Goal: Find specific page/section: Find specific page/section

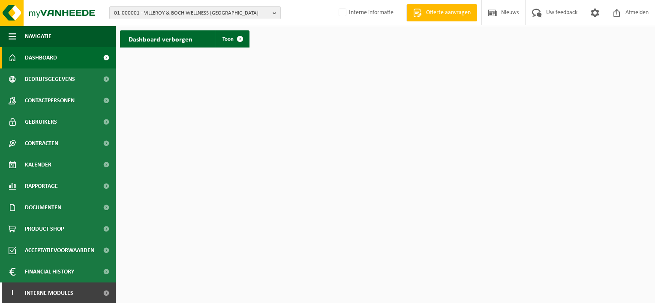
click at [189, 11] on span "01-000001 - VILLEROY & BOCH WELLNESS NV" at bounding box center [191, 13] width 155 height 13
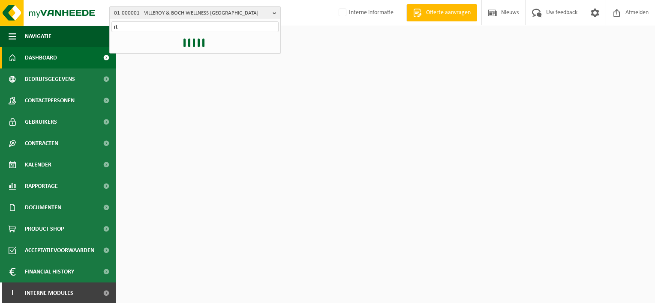
type input "r"
click at [148, 26] on input "transbeton" at bounding box center [194, 26] width 167 height 11
drag, startPoint x: 148, startPoint y: 26, endPoint x: 51, endPoint y: 24, distance: 96.5
click at [51, 24] on div "01-000001 - VILLEROY & BOCH WELLNESS NV transbeton 01-000001 - VILLEROY & BOCH …" at bounding box center [327, 13] width 655 height 26
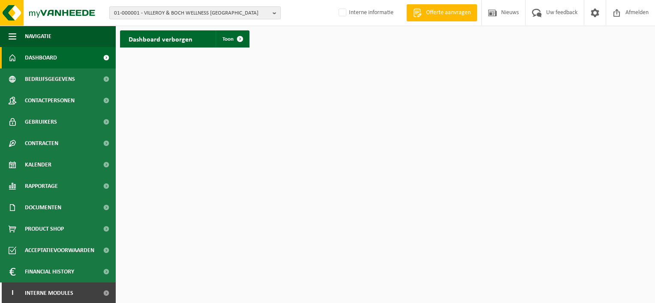
click at [152, 10] on span "01-000001 - VILLEROY & BOCH WELLNESS NV" at bounding box center [191, 13] width 155 height 13
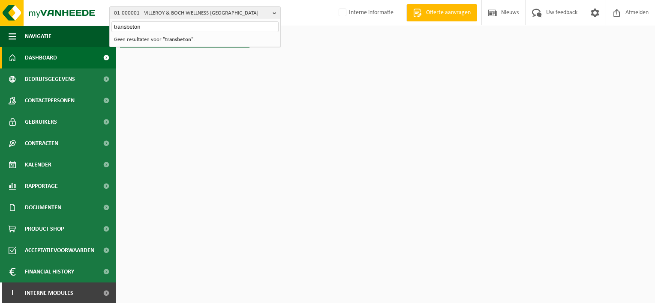
click at [124, 24] on input "transbeton" at bounding box center [194, 26] width 167 height 11
click at [125, 26] on input "transbeton" at bounding box center [194, 26] width 167 height 11
type input "trans-beton"
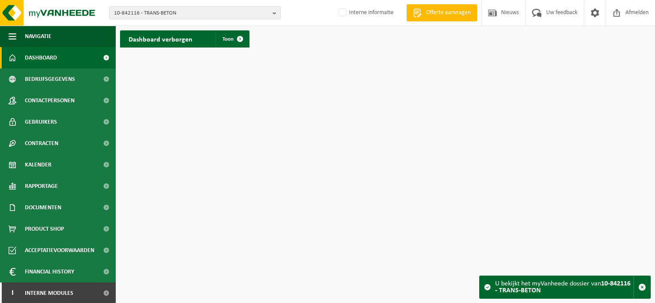
click at [154, 16] on span "10-842116 - TRANS-BETON" at bounding box center [191, 13] width 155 height 13
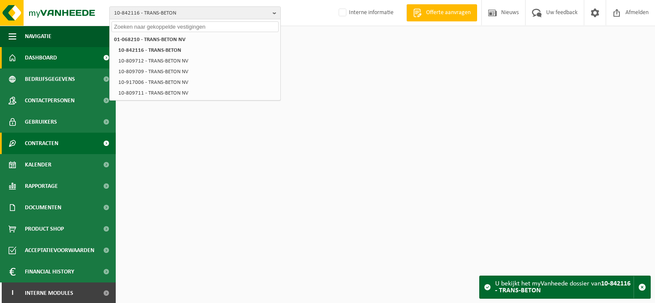
click at [58, 142] on span "Contracten" at bounding box center [41, 143] width 33 height 21
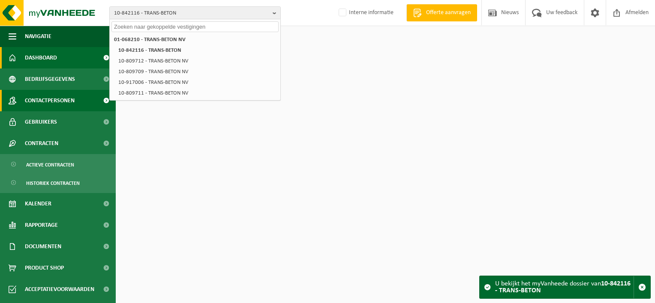
click at [68, 104] on span "Contactpersonen" at bounding box center [50, 100] width 50 height 21
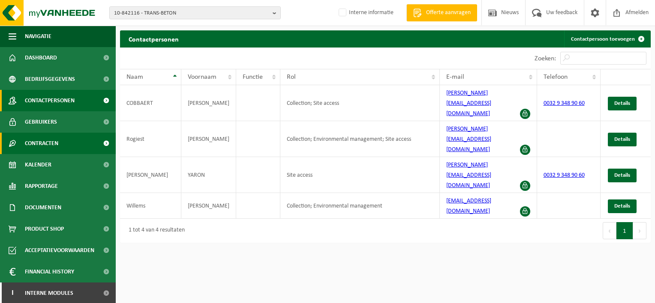
click at [61, 144] on link "Contracten" at bounding box center [58, 143] width 116 height 21
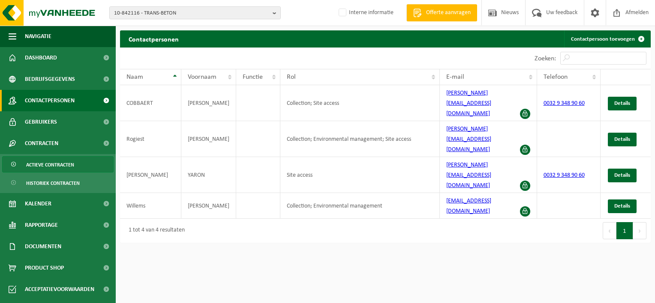
click at [65, 166] on span "Actieve contracten" at bounding box center [50, 165] width 48 height 16
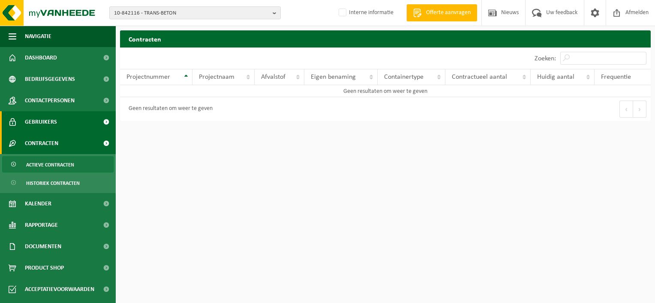
click at [55, 117] on span "Gebruikers" at bounding box center [41, 121] width 32 height 21
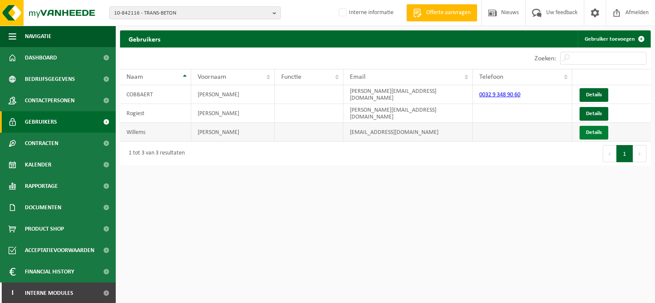
click at [592, 130] on link "Details" at bounding box center [593, 133] width 29 height 14
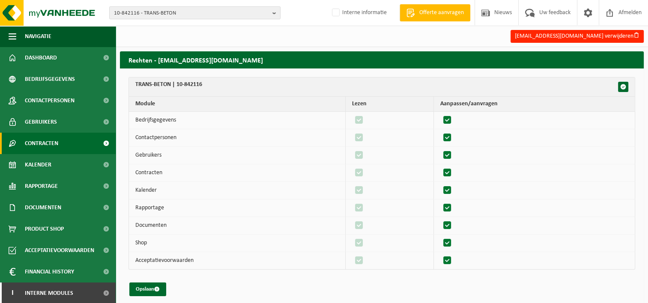
click at [57, 143] on span "Contracten" at bounding box center [41, 143] width 33 height 21
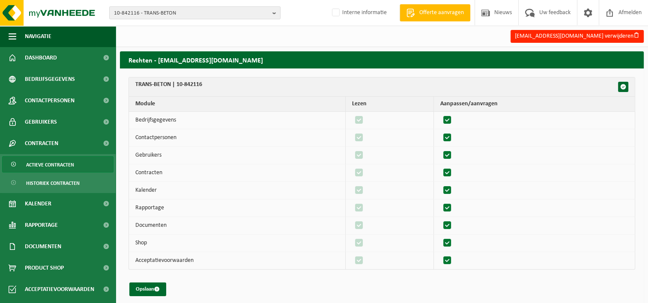
click at [57, 162] on span "Actieve contracten" at bounding box center [50, 165] width 48 height 16
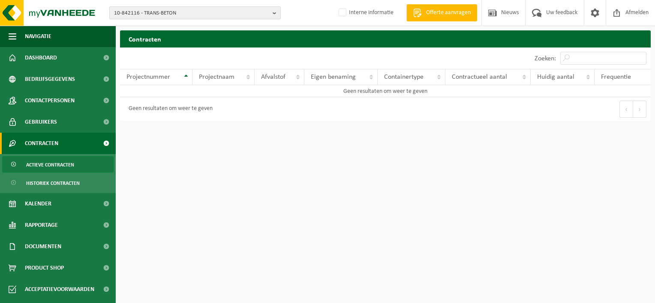
click at [179, 10] on span "10-842116 - TRANS-BETON" at bounding box center [191, 13] width 155 height 13
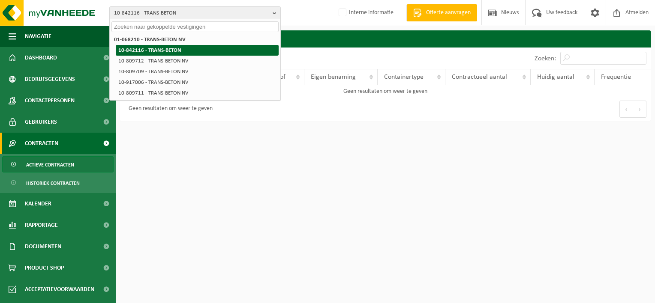
click at [176, 50] on li "10-842116 - TRANS-BETON" at bounding box center [197, 50] width 163 height 11
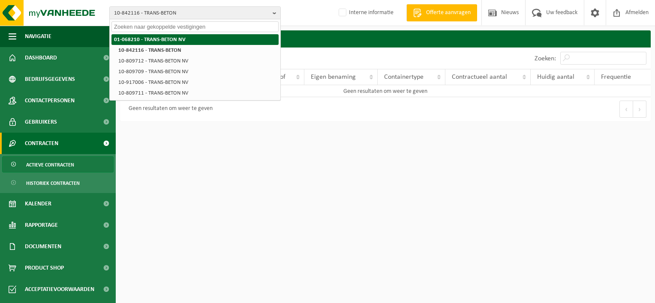
click at [176, 43] on li "01-068210 - TRANS-BETON NV" at bounding box center [194, 39] width 167 height 11
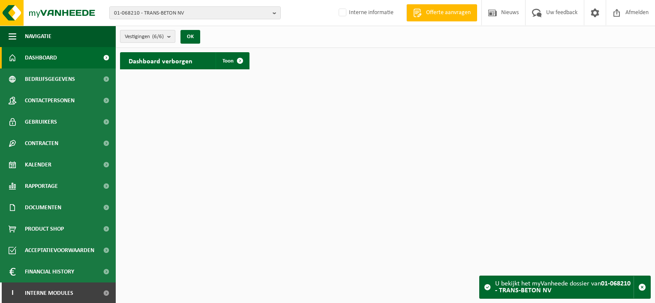
click at [168, 35] on b "submit" at bounding box center [171, 36] width 8 height 12
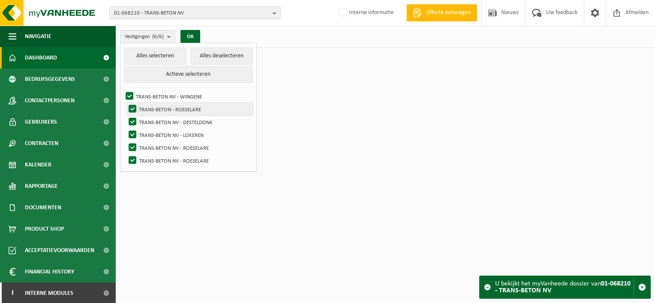
click at [166, 109] on label "TRANS-BETON - ROESELARE" at bounding box center [190, 109] width 126 height 13
click at [126, 103] on input "TRANS-BETON - ROESELARE" at bounding box center [125, 102] width 0 height 0
checkbox input "false"
click at [208, 55] on button "Alles deselecteren" at bounding box center [221, 56] width 63 height 17
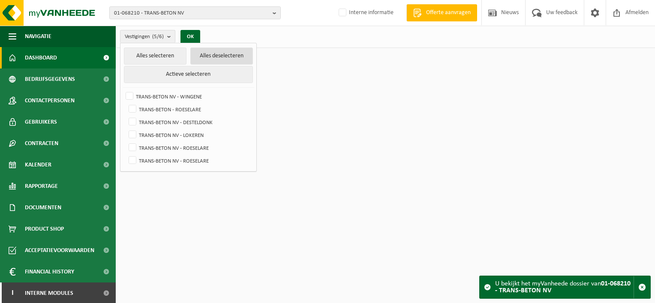
checkbox input "false"
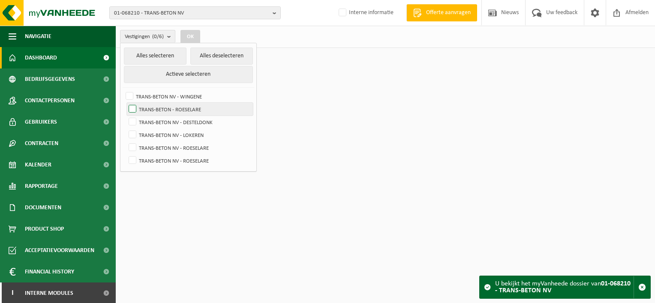
click at [139, 107] on label "TRANS-BETON - ROESELARE" at bounding box center [190, 109] width 126 height 13
click at [126, 103] on input "TRANS-BETON - ROESELARE" at bounding box center [125, 102] width 0 height 0
checkbox input "true"
click at [189, 38] on button "OK" at bounding box center [190, 37] width 20 height 14
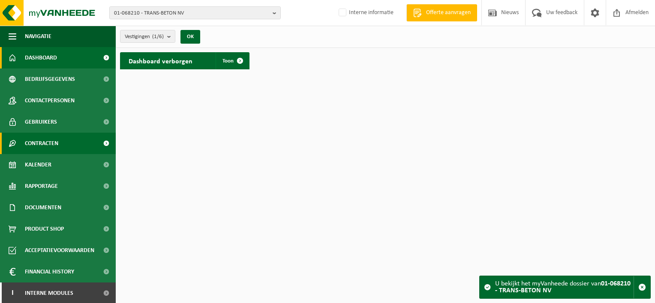
click at [65, 146] on link "Contracten" at bounding box center [58, 143] width 116 height 21
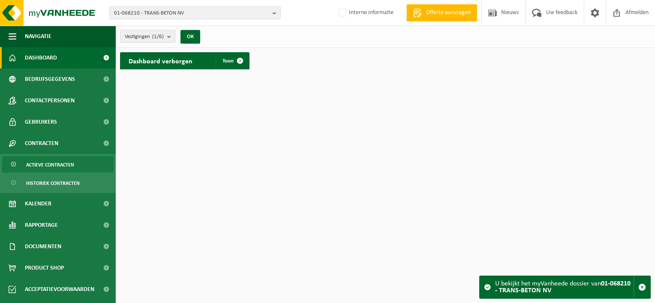
click at [66, 159] on span "Actieve contracten" at bounding box center [50, 165] width 48 height 16
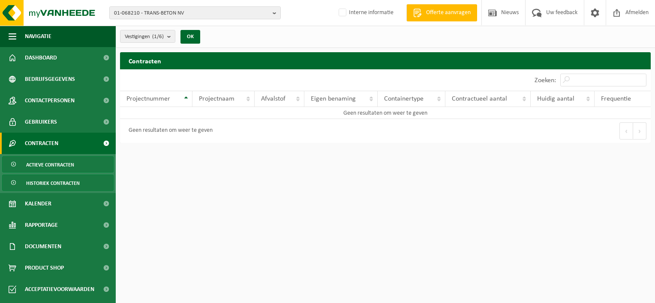
click at [70, 189] on span "Historiek contracten" at bounding box center [53, 183] width 54 height 16
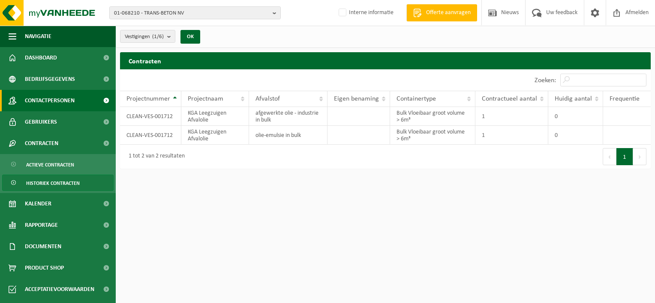
click at [75, 101] on span "Contactpersonen" at bounding box center [50, 100] width 50 height 21
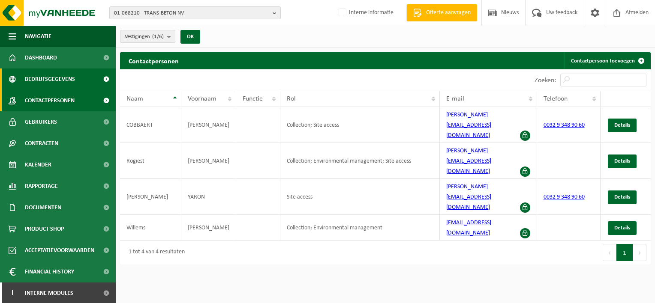
click at [58, 79] on span "Bedrijfsgegevens" at bounding box center [50, 79] width 50 height 21
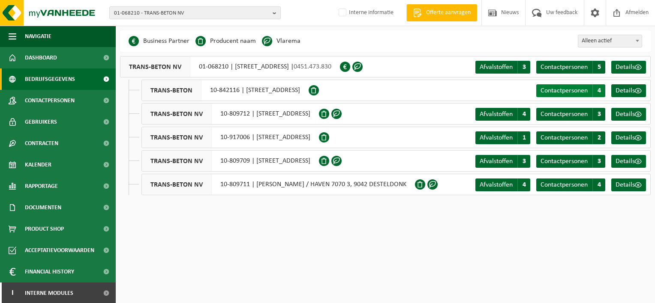
click at [552, 87] on span "Contactpersonen" at bounding box center [563, 90] width 47 height 7
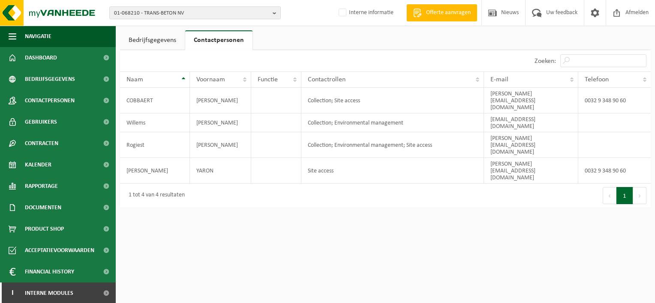
click at [173, 40] on link "Bedrijfsgegevens" at bounding box center [152, 40] width 65 height 20
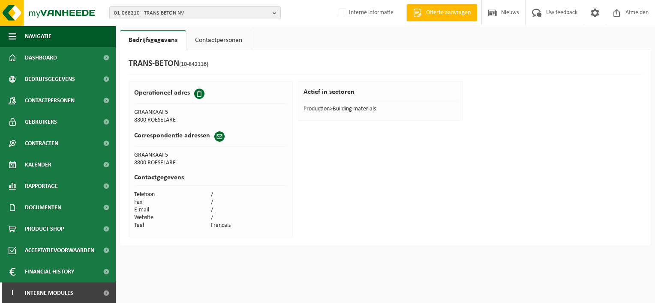
click at [228, 36] on link "Contactpersonen" at bounding box center [218, 40] width 64 height 20
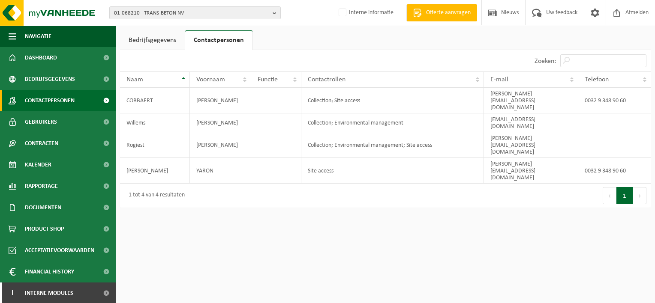
click at [42, 99] on span "Contactpersonen" at bounding box center [50, 100] width 50 height 21
